Goal: Task Accomplishment & Management: Manage account settings

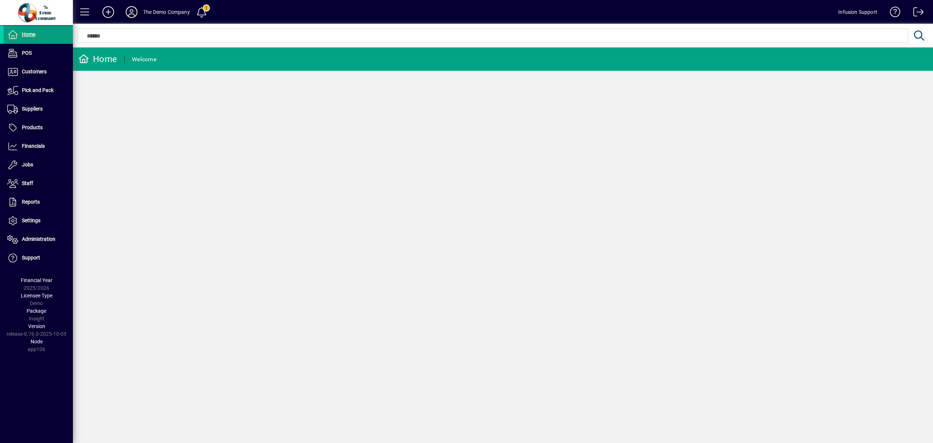
click at [131, 11] on icon at bounding box center [131, 12] width 15 height 12
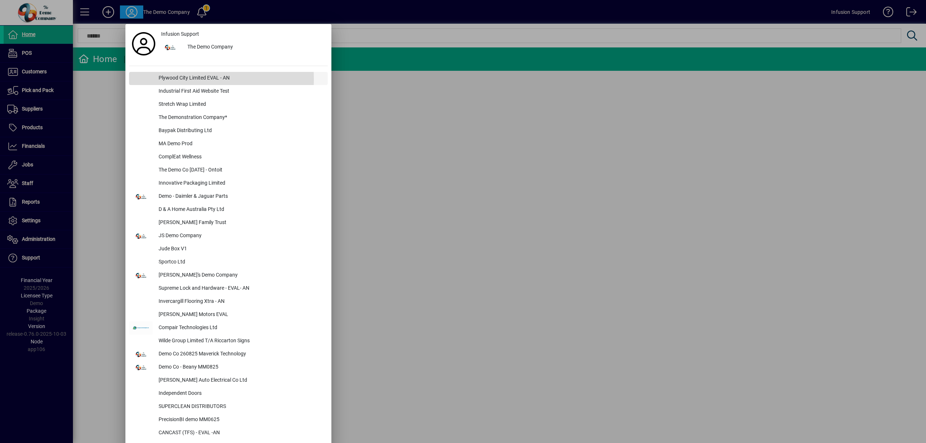
click at [194, 79] on div "Plywood City Limited EVAL - AN" at bounding box center [240, 78] width 175 height 13
